Goal: Use online tool/utility: Utilize a website feature to perform a specific function

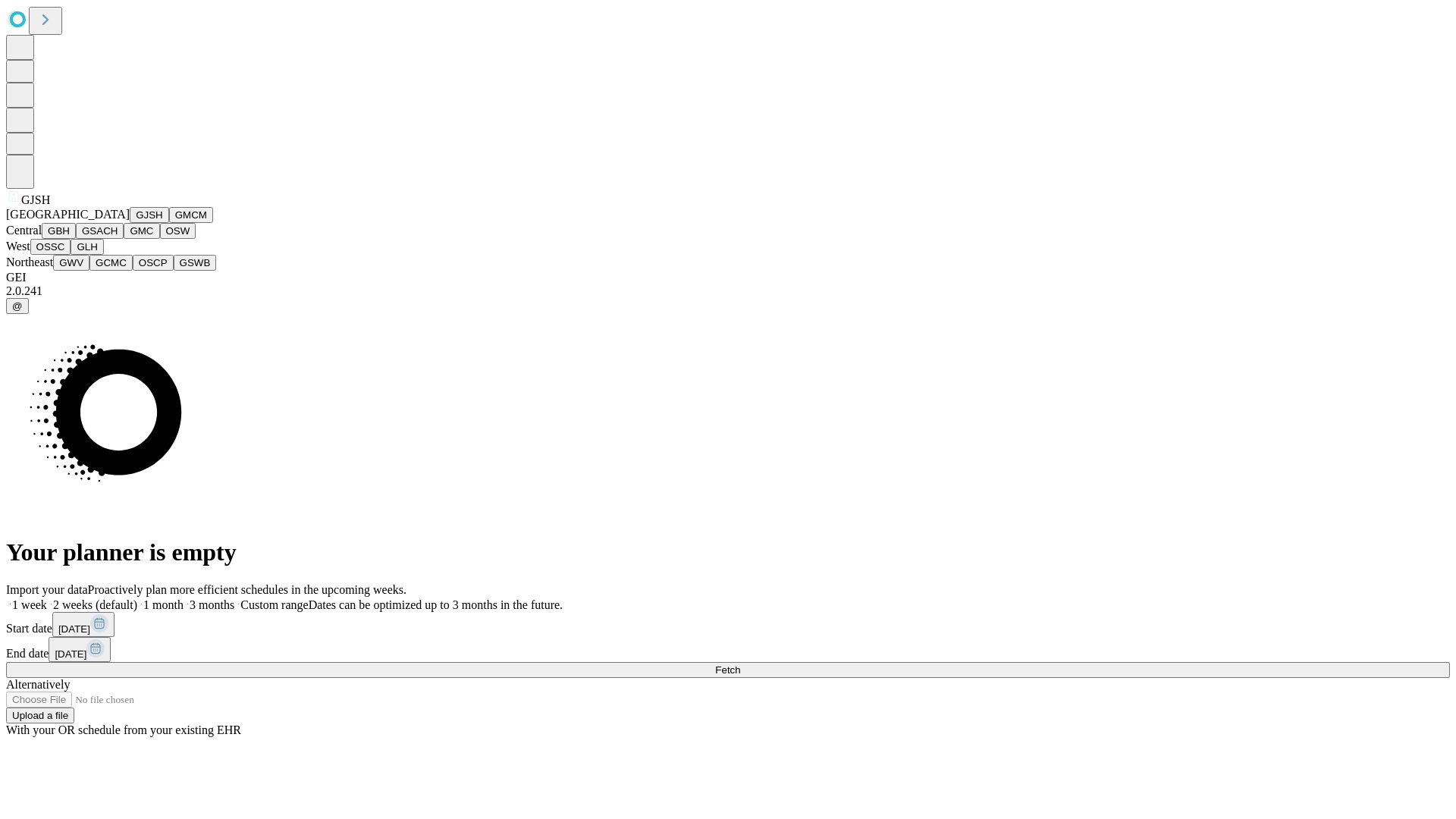
click at [130, 223] on button "GJSH" at bounding box center [150, 214] width 40 height 16
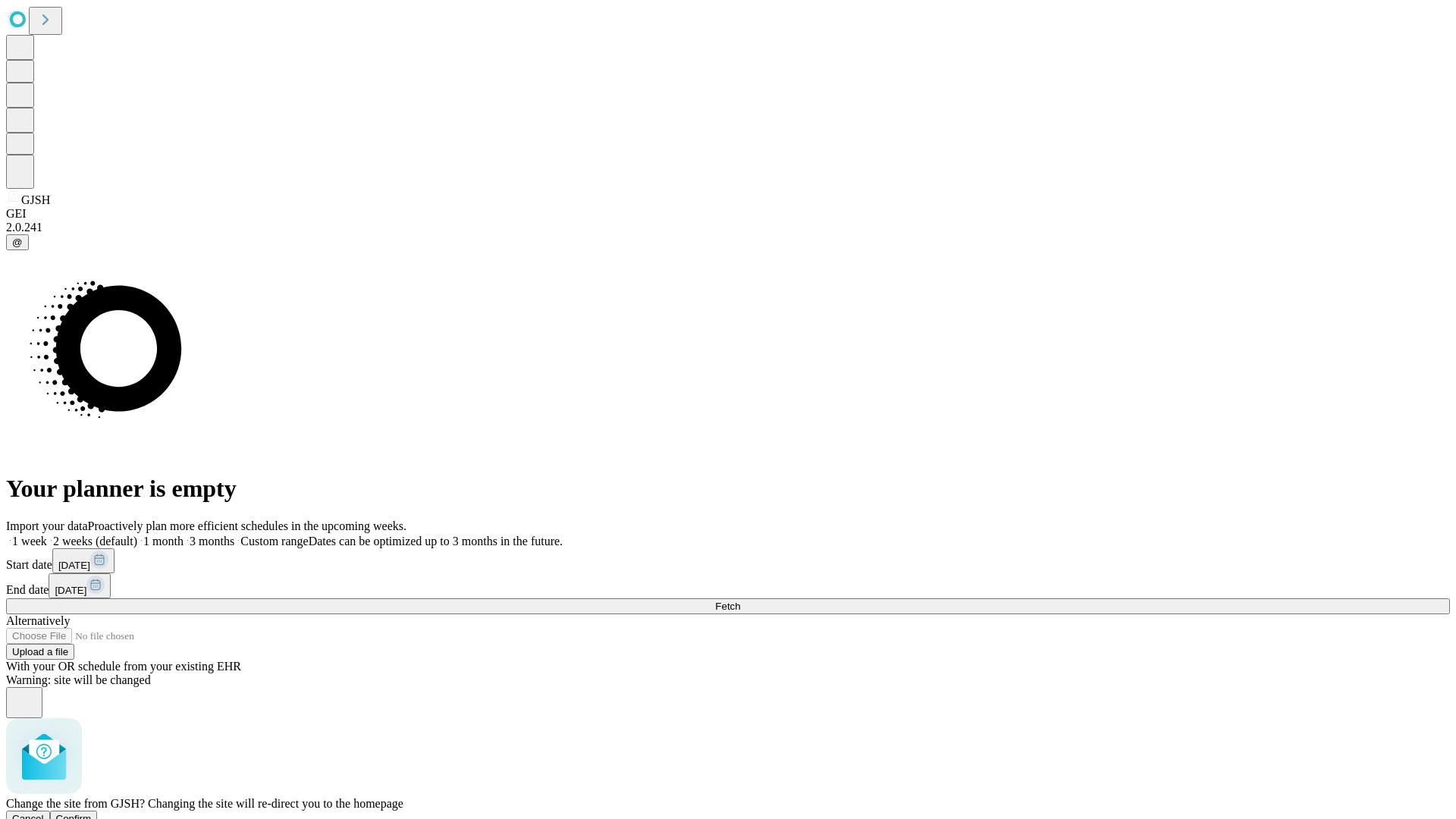
click at [92, 813] on span "Confirm" at bounding box center [74, 818] width 35 height 11
click at [138, 534] on label "2 weeks (default)" at bounding box center [92, 541] width 90 height 13
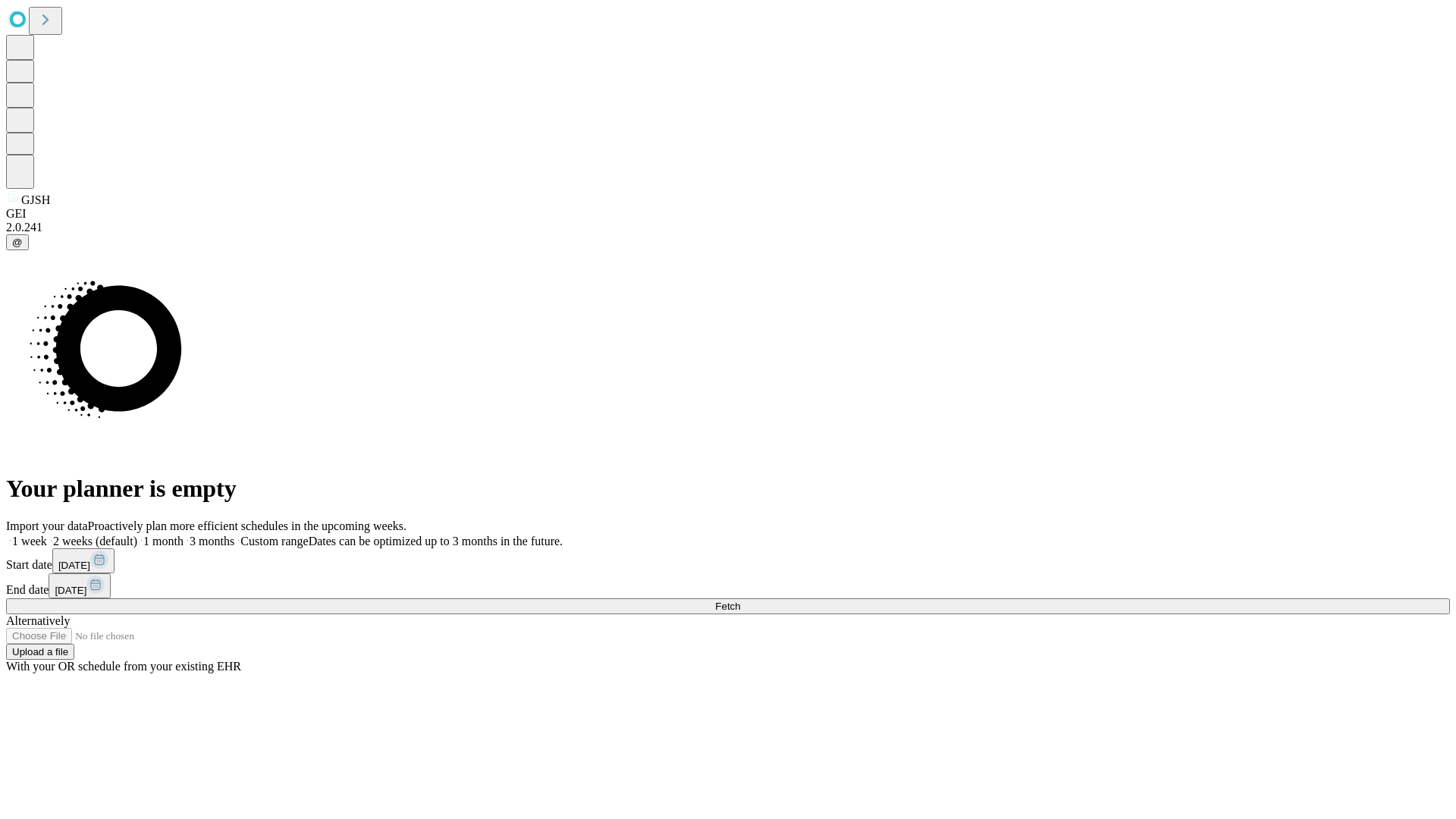
click at [741, 600] on span "Fetch" at bounding box center [728, 605] width 25 height 11
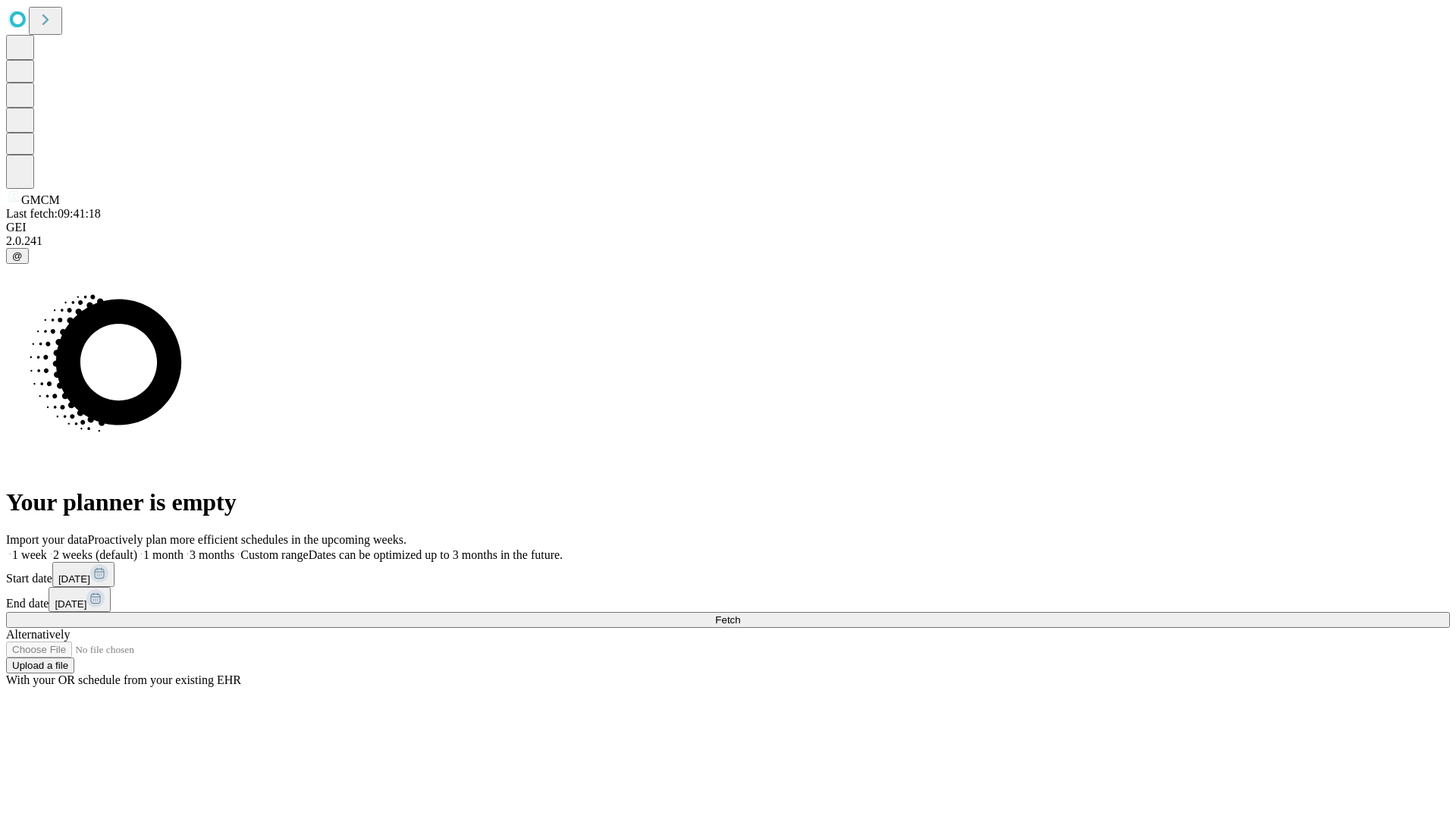
click at [138, 548] on label "2 weeks (default)" at bounding box center [92, 554] width 90 height 13
click at [741, 614] on span "Fetch" at bounding box center [728, 619] width 25 height 11
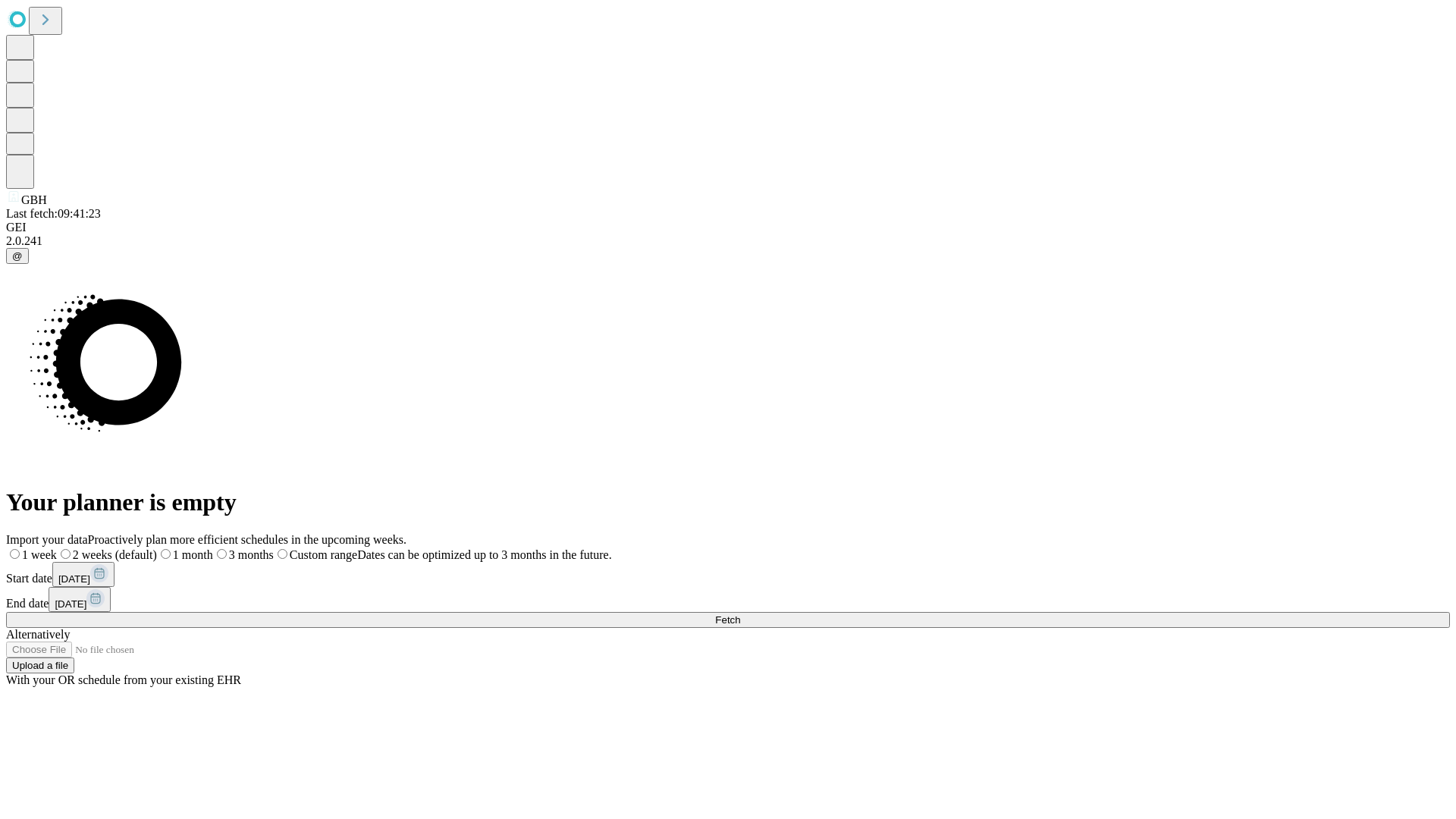
click at [741, 614] on span "Fetch" at bounding box center [728, 619] width 25 height 11
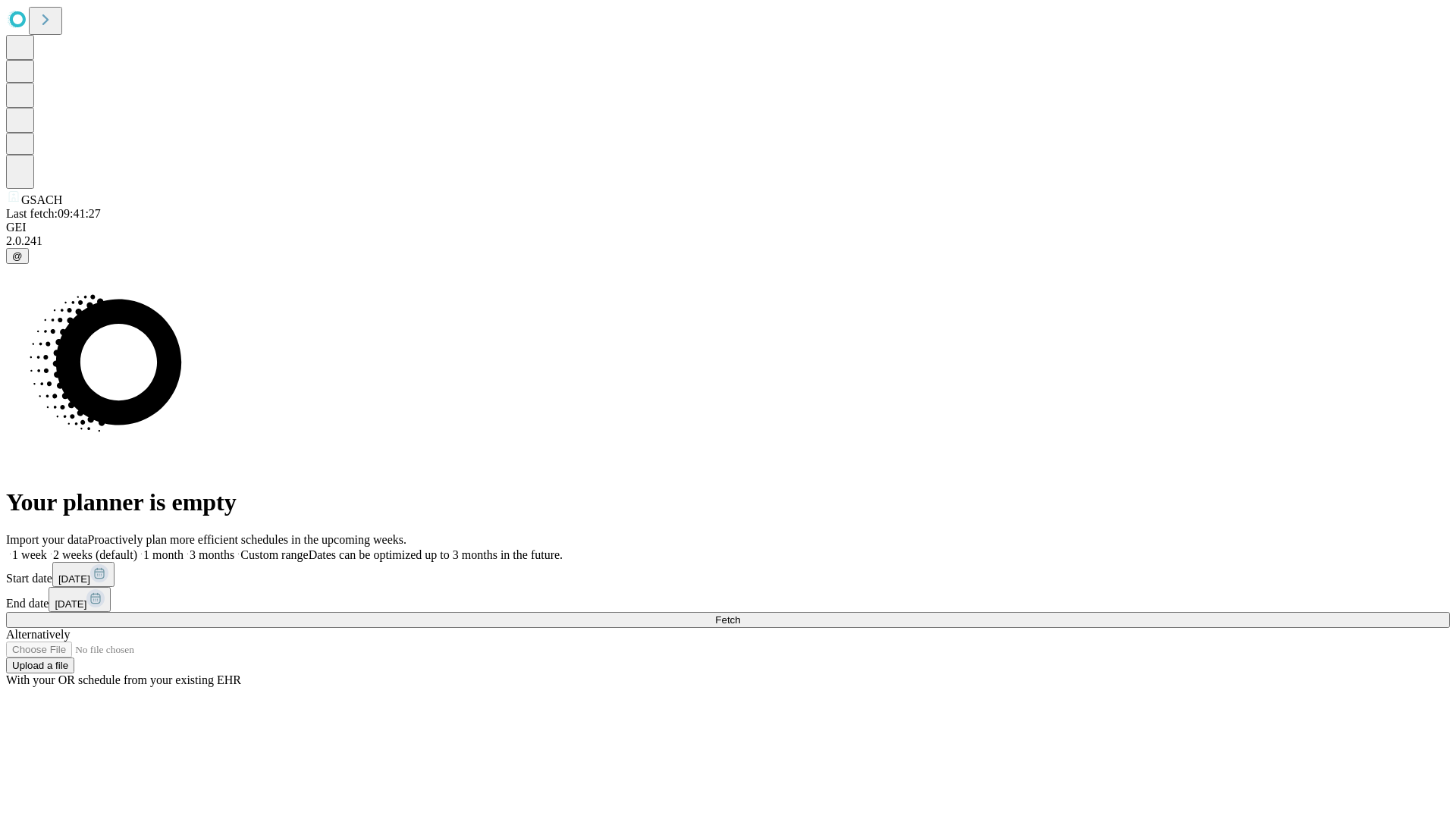
click at [138, 548] on label "2 weeks (default)" at bounding box center [92, 554] width 90 height 13
click at [741, 614] on span "Fetch" at bounding box center [728, 619] width 25 height 11
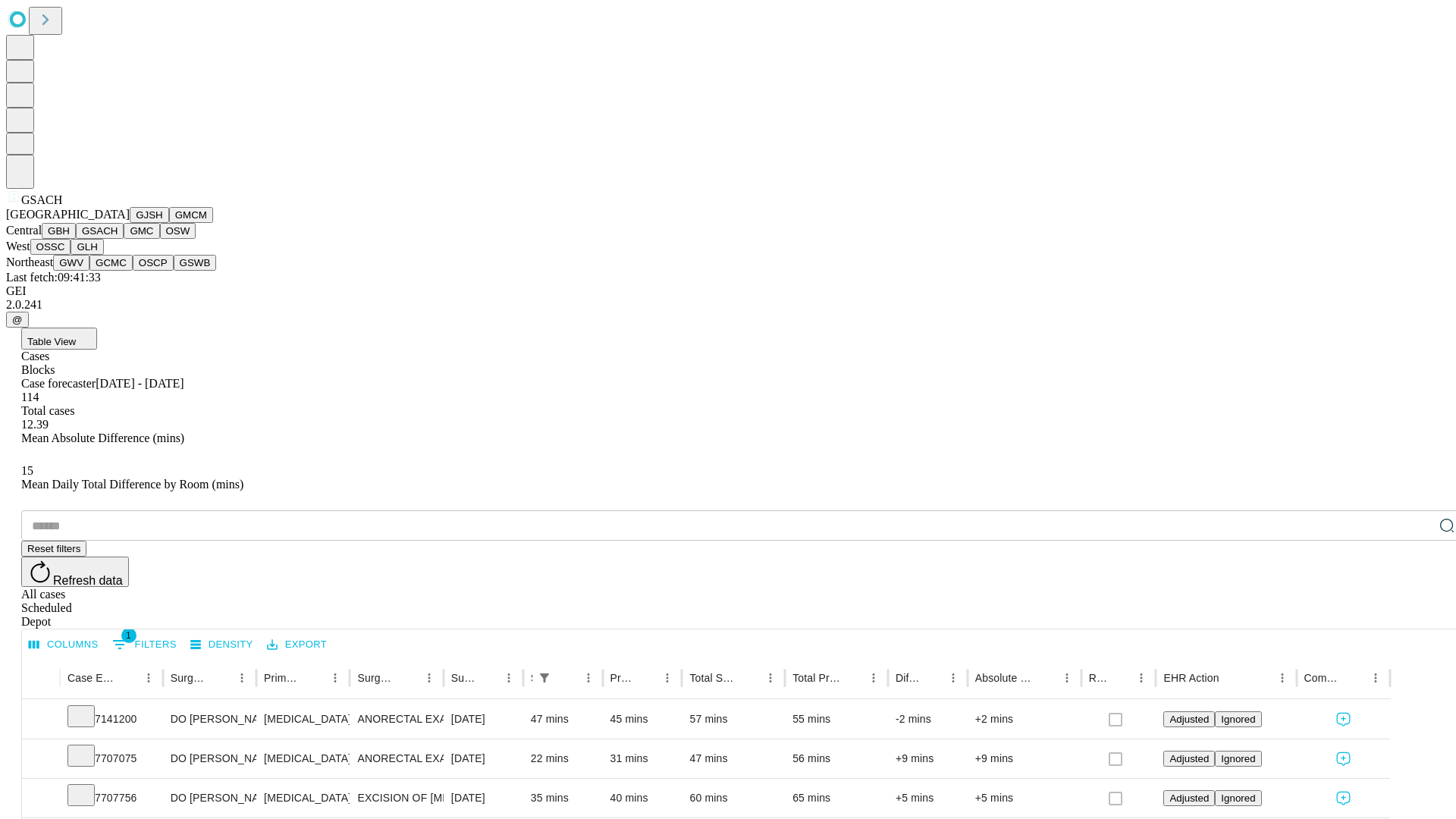
click at [124, 239] on button "GMC" at bounding box center [141, 231] width 35 height 16
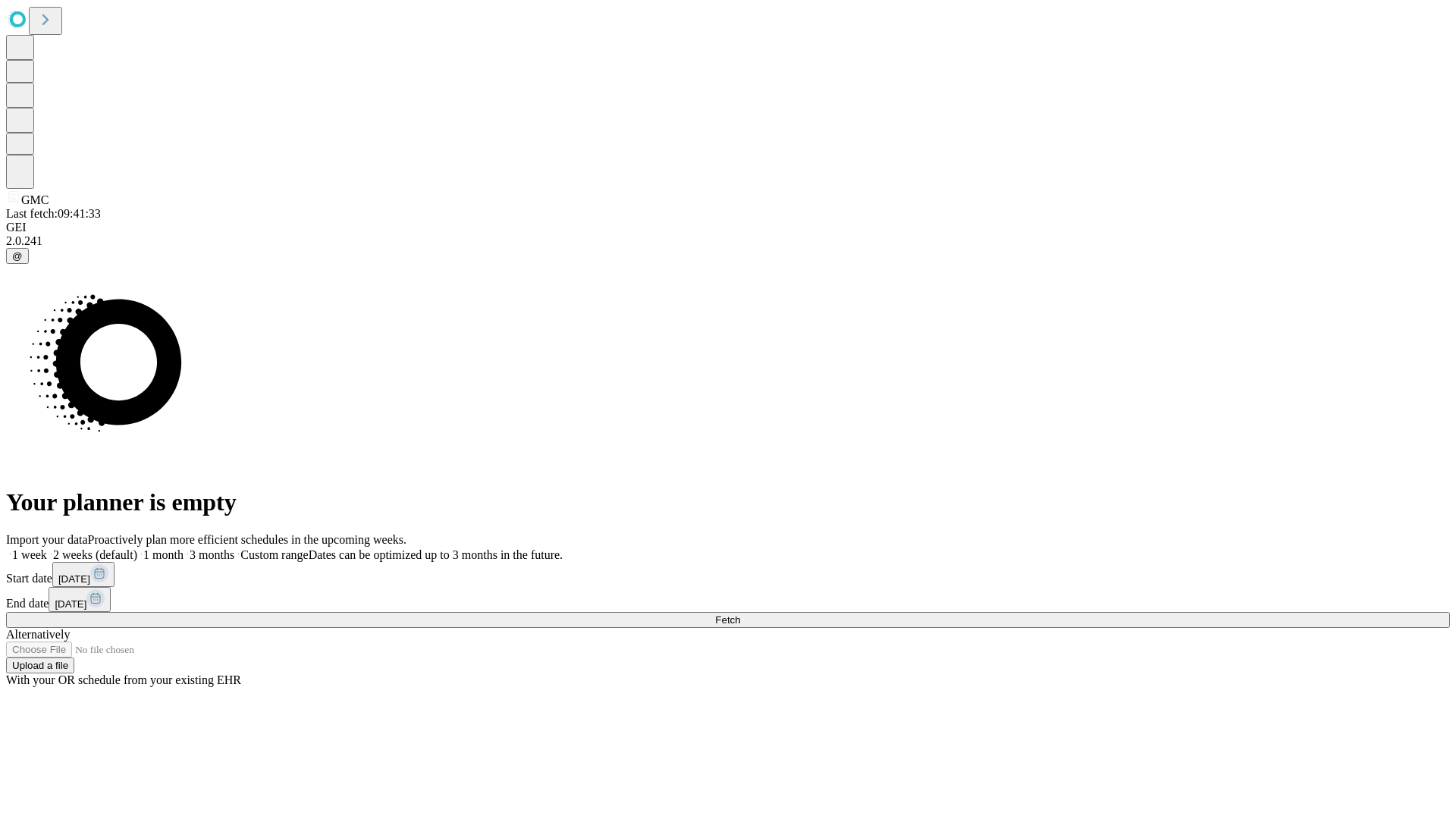
click at [138, 548] on label "2 weeks (default)" at bounding box center [92, 554] width 90 height 13
click at [741, 614] on span "Fetch" at bounding box center [728, 619] width 25 height 11
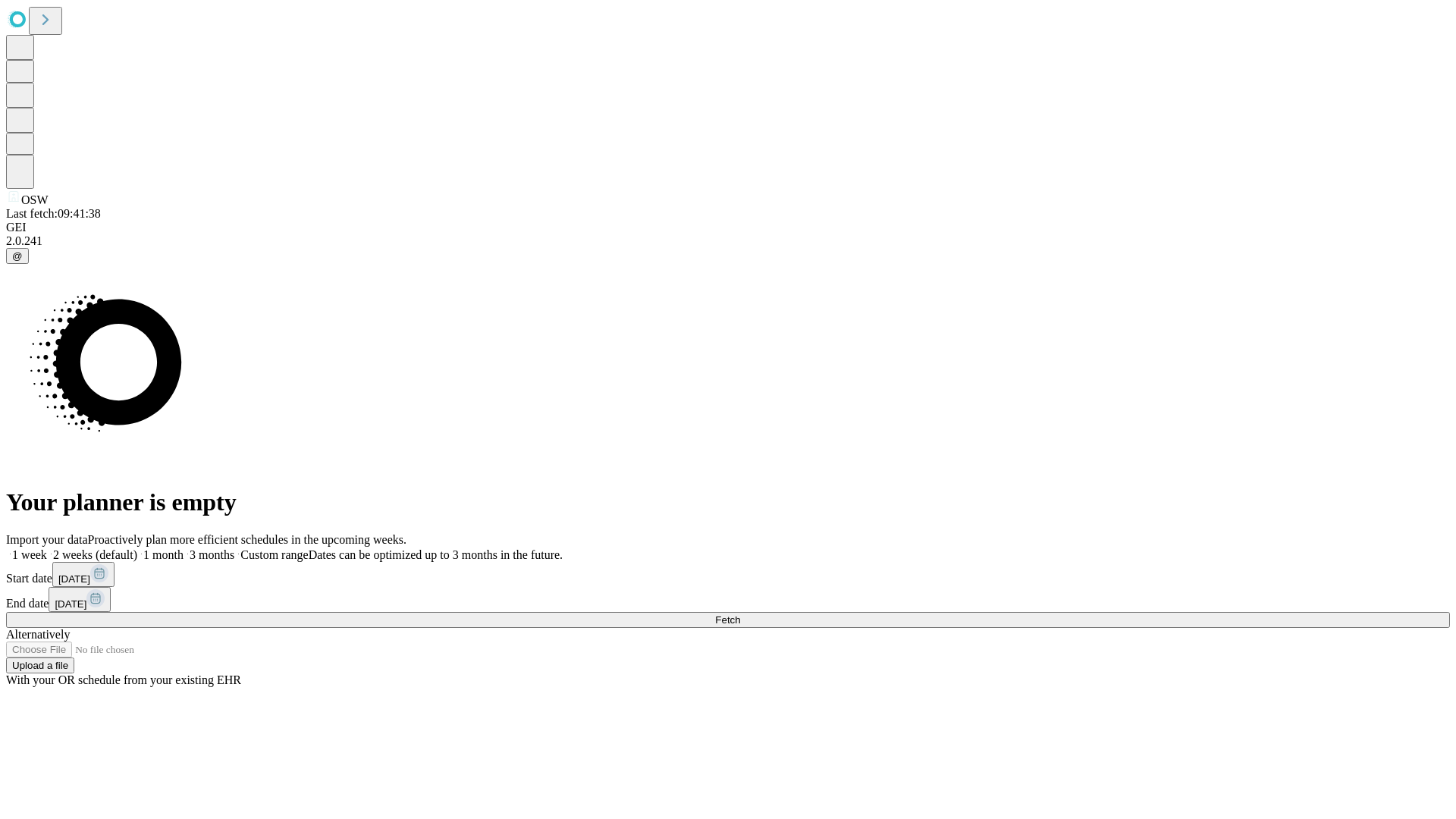
click at [138, 548] on label "2 weeks (default)" at bounding box center [92, 554] width 90 height 13
click at [741, 614] on span "Fetch" at bounding box center [728, 619] width 25 height 11
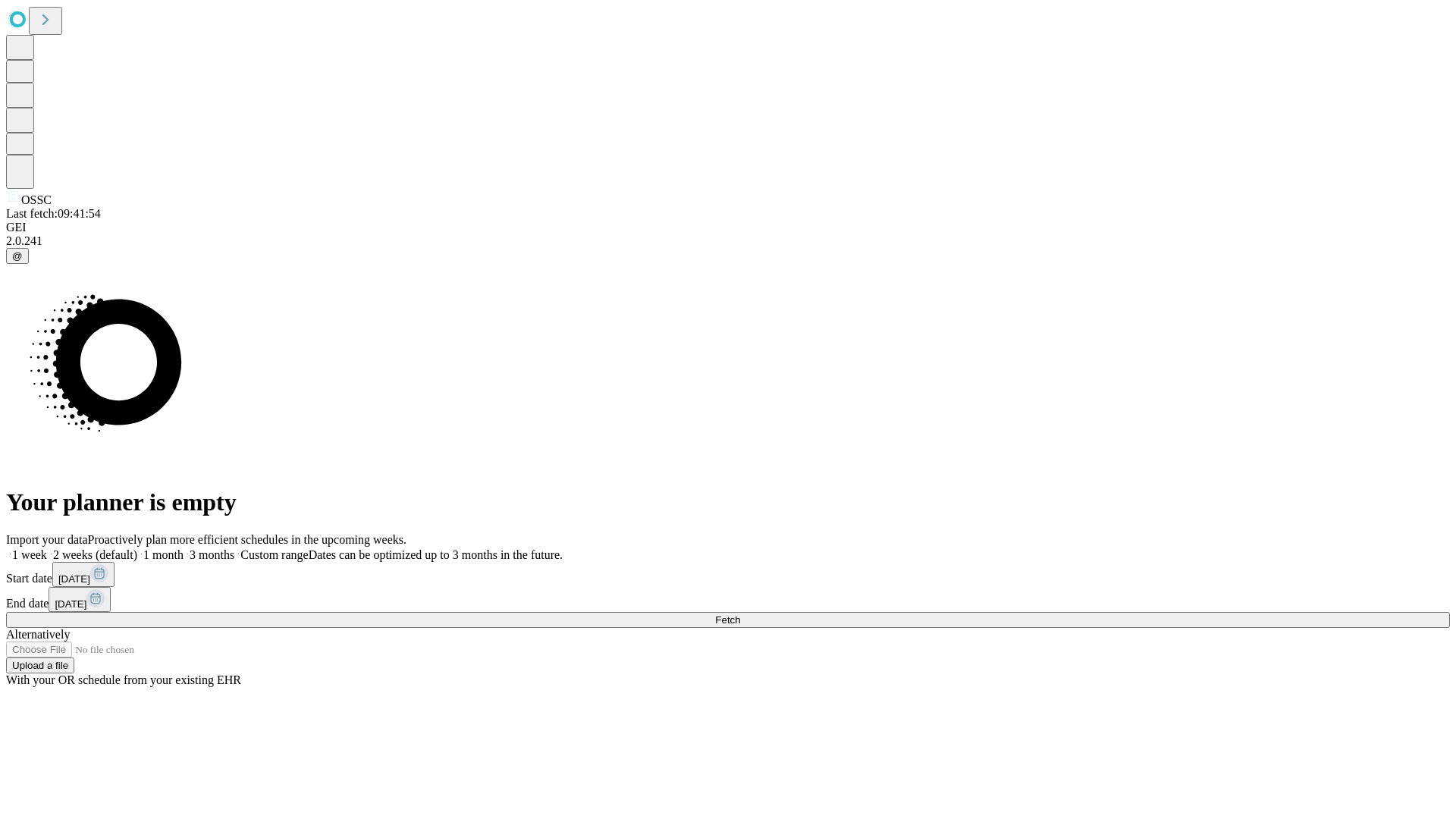
click at [138, 548] on label "2 weeks (default)" at bounding box center [92, 554] width 90 height 13
click at [741, 614] on span "Fetch" at bounding box center [728, 619] width 25 height 11
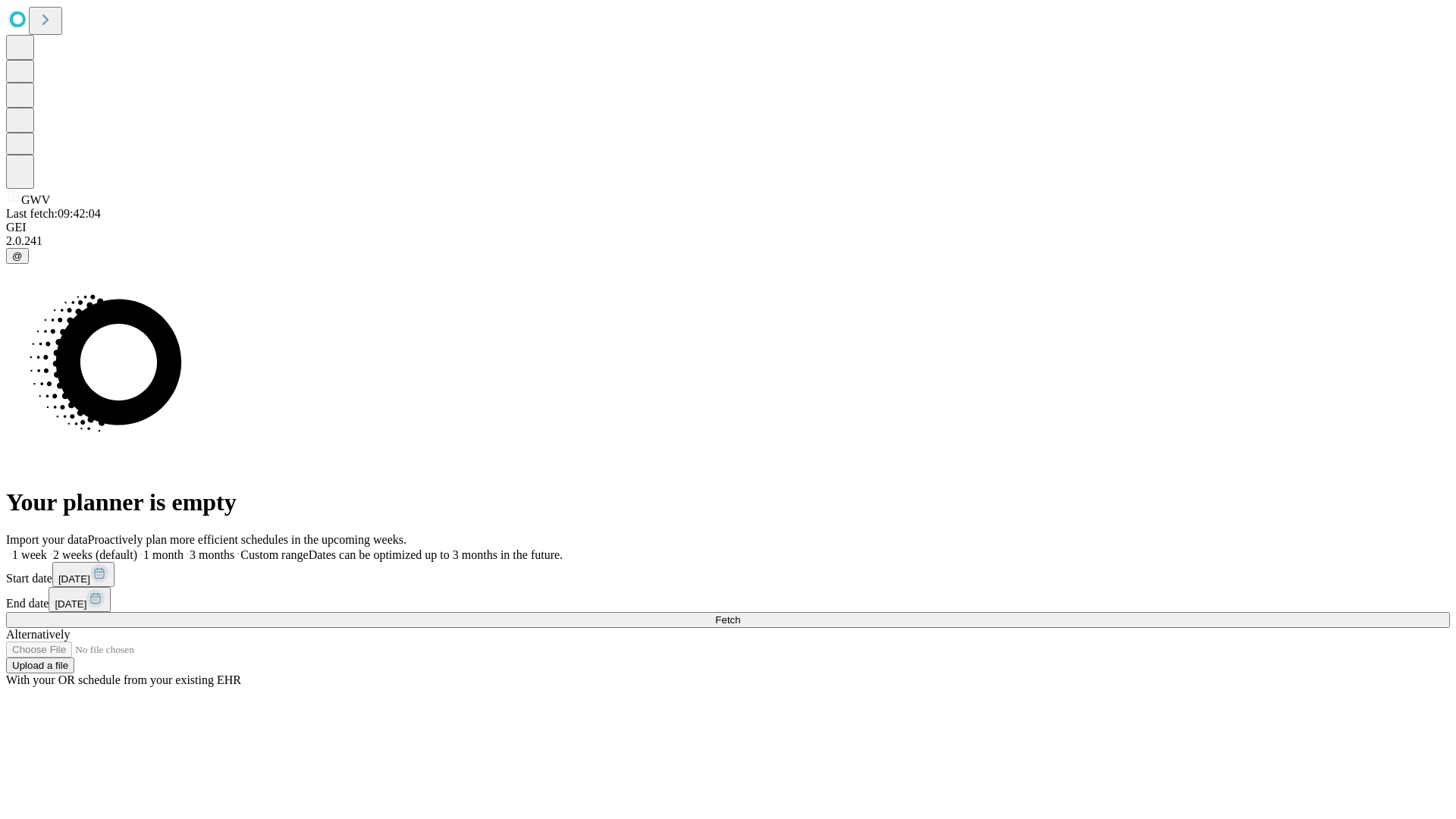
click at [138, 548] on label "2 weeks (default)" at bounding box center [92, 554] width 90 height 13
click at [741, 614] on span "Fetch" at bounding box center [728, 619] width 25 height 11
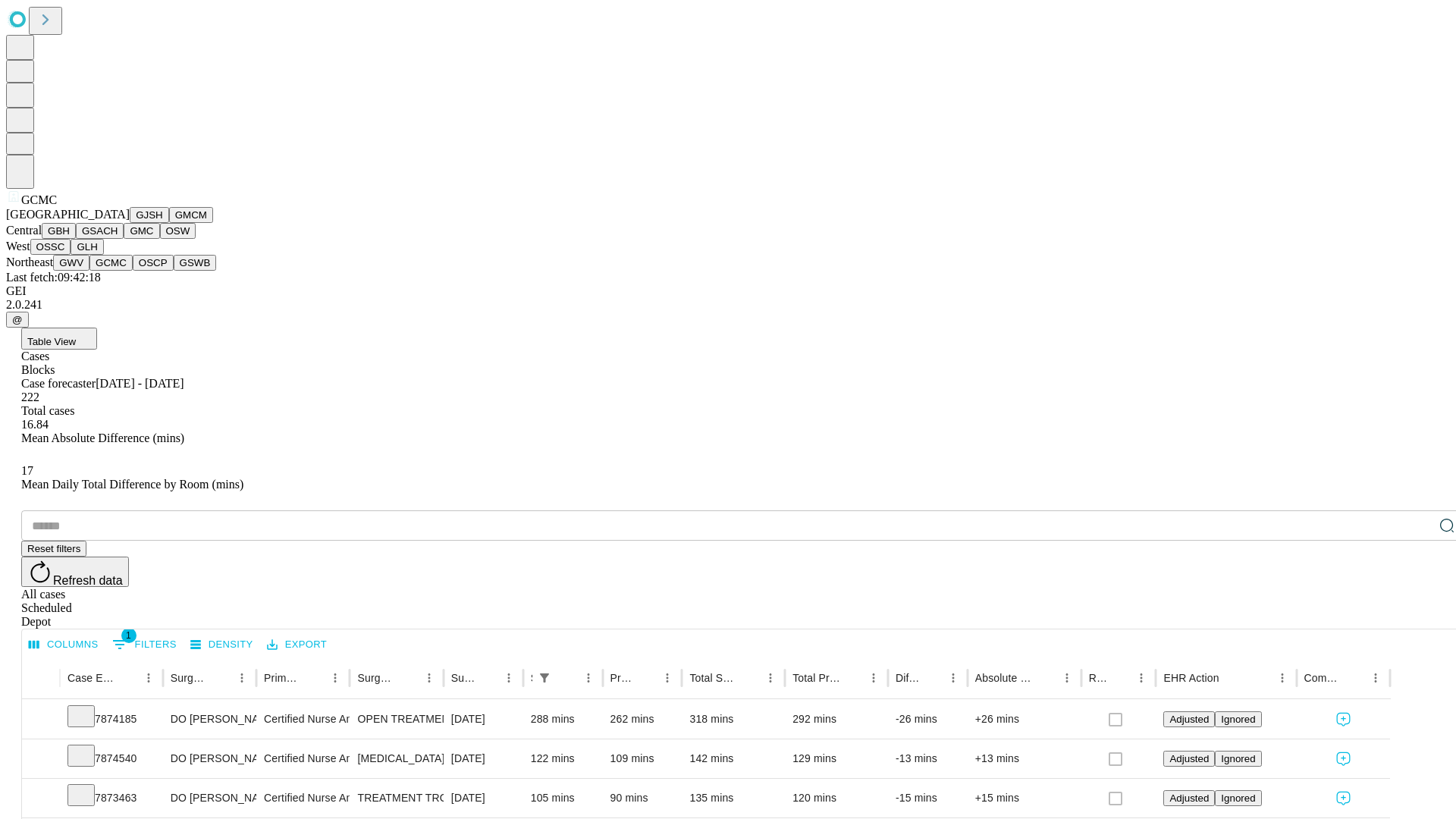
click at [132, 271] on button "OSCP" at bounding box center [152, 263] width 41 height 16
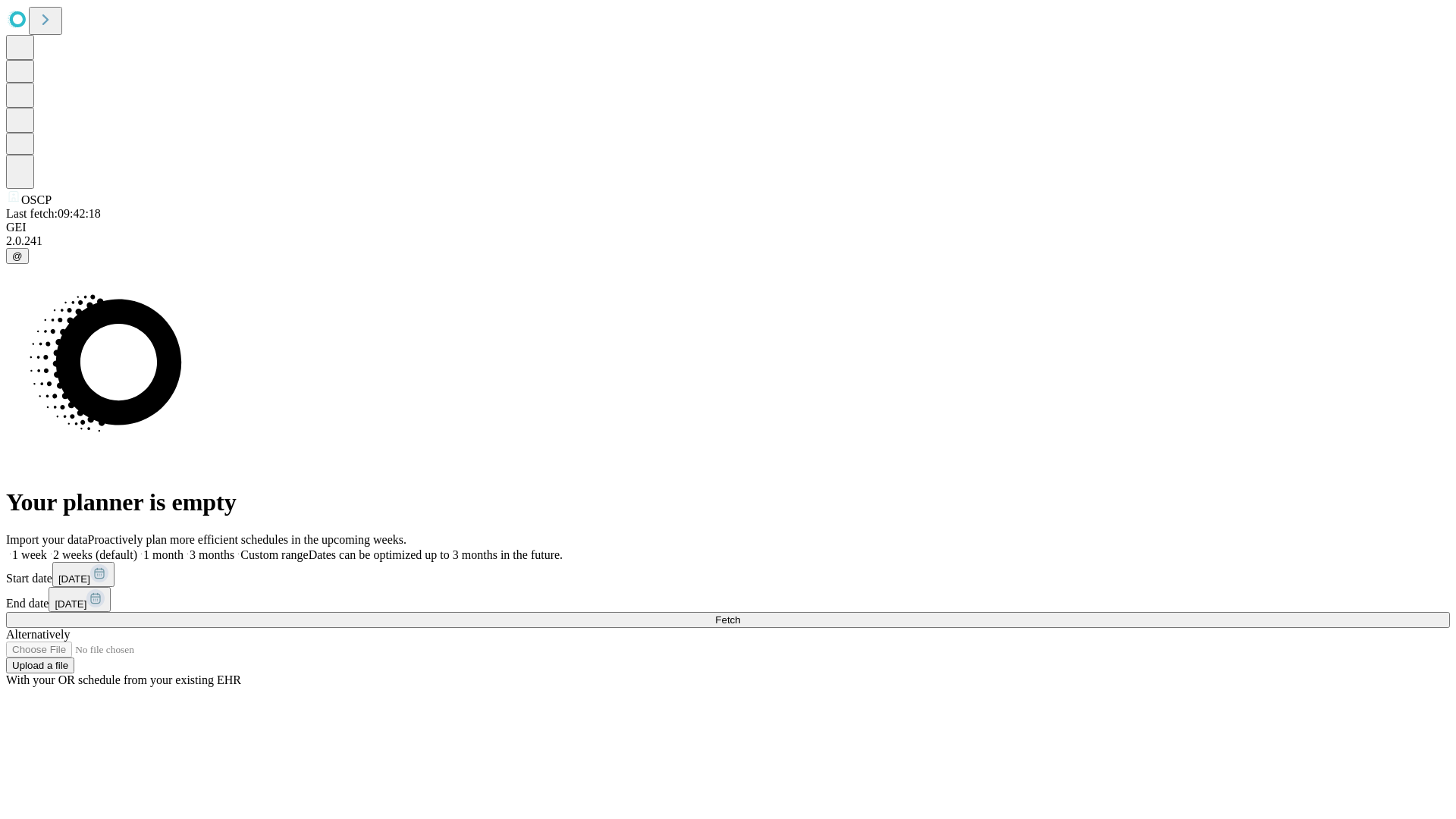
click at [138, 548] on label "2 weeks (default)" at bounding box center [92, 554] width 90 height 13
click at [741, 614] on span "Fetch" at bounding box center [728, 619] width 25 height 11
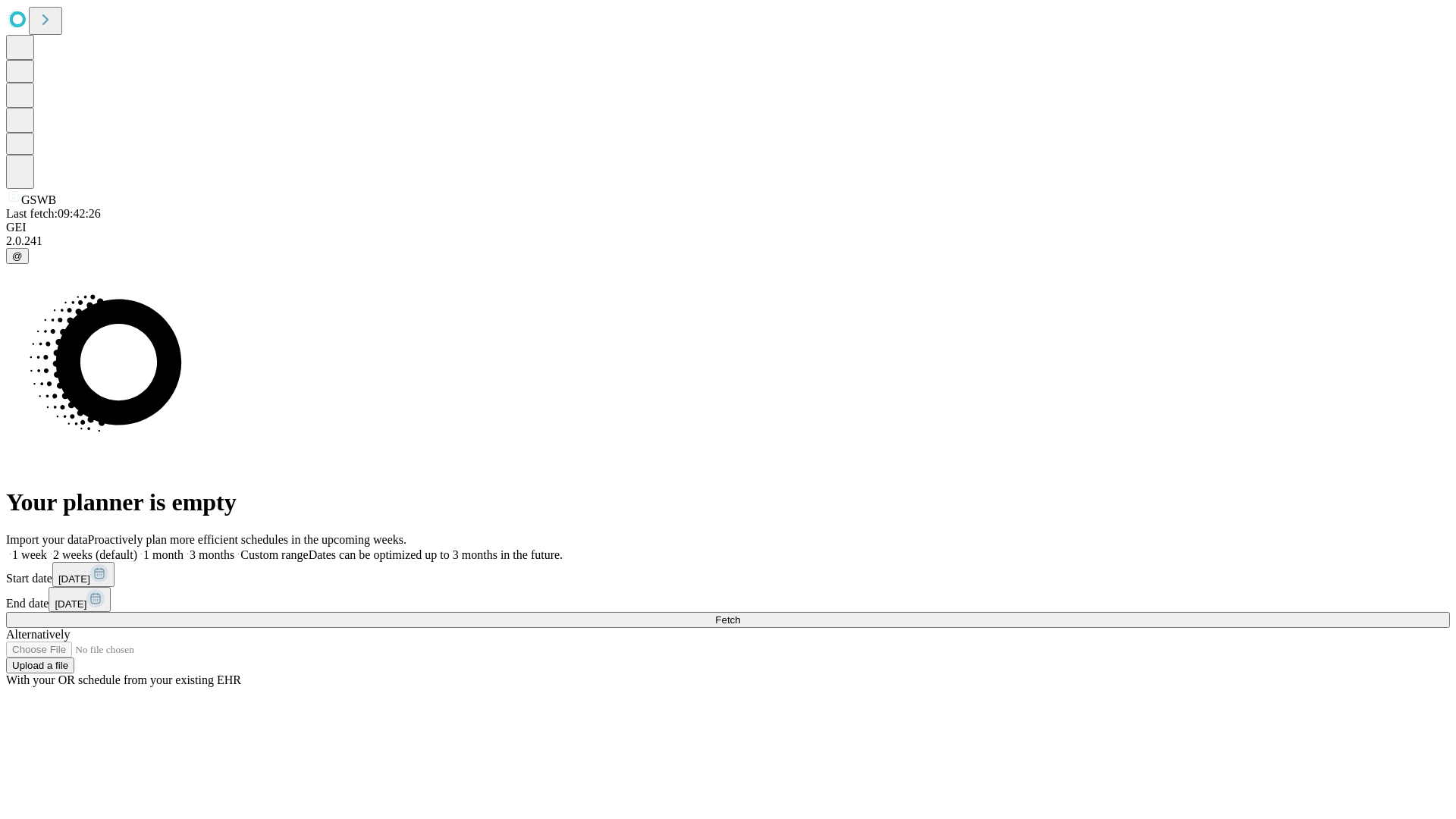
click at [138, 548] on label "2 weeks (default)" at bounding box center [92, 554] width 90 height 13
click at [741, 614] on span "Fetch" at bounding box center [728, 619] width 25 height 11
